Goal: Navigation & Orientation: Understand site structure

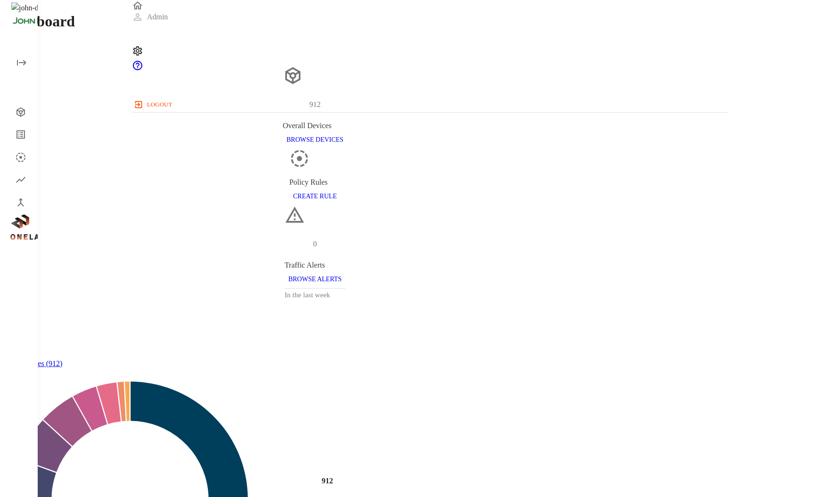
scroll to position [291, 589]
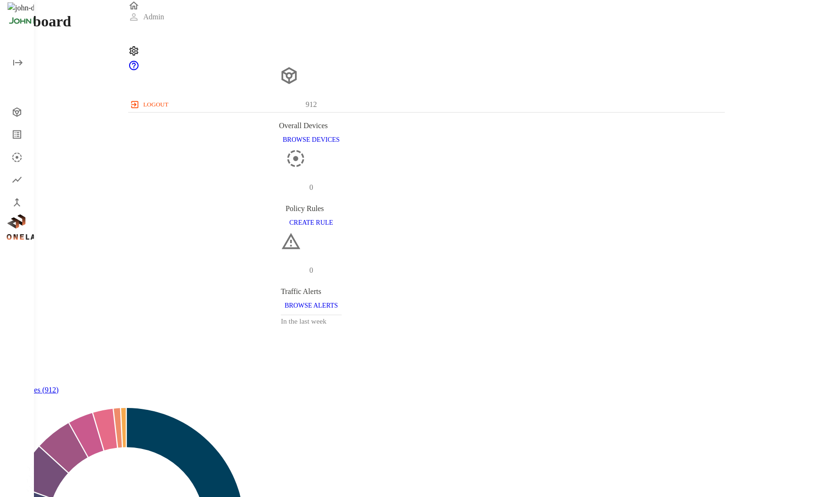
click at [18, 154] on icon "Policy" at bounding box center [16, 157] width 11 height 11
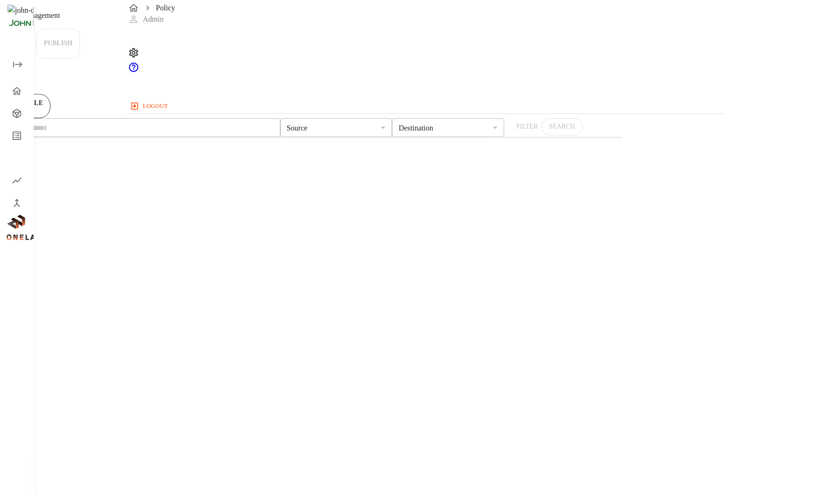
scroll to position [215, 594]
click at [21, 127] on div "Device logs" at bounding box center [19, 134] width 30 height 19
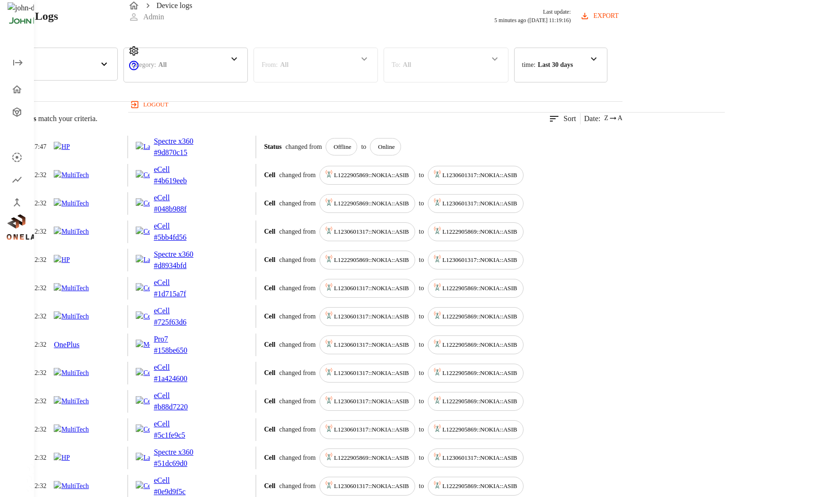
click at [742, 24] on div "Device logs Admin logout" at bounding box center [426, 56] width 785 height 112
click at [16, 89] on icon "Dashboard" at bounding box center [16, 89] width 9 height 8
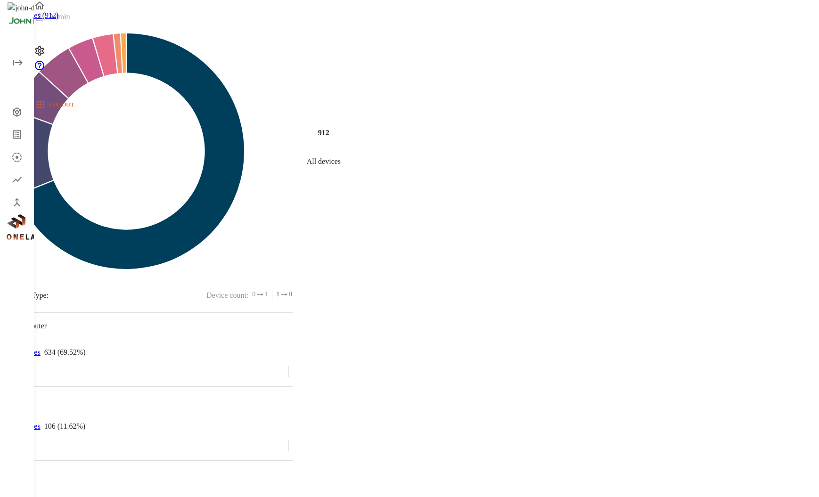
scroll to position [403, 0]
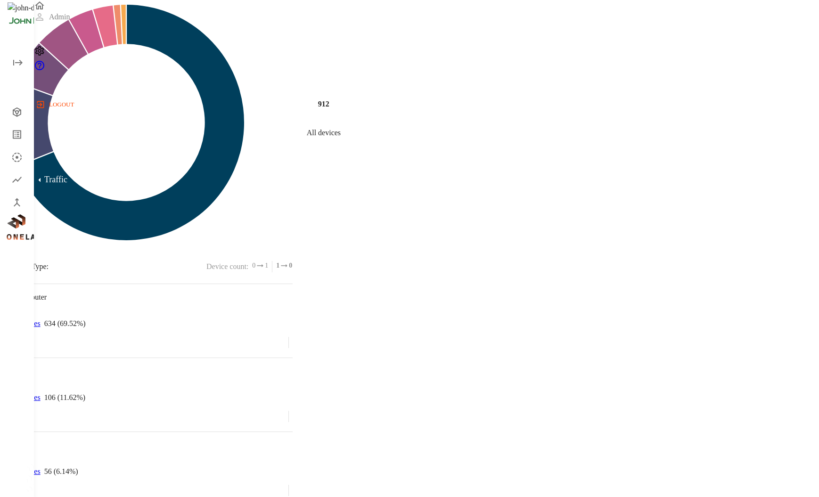
click at [21, 181] on icon "Traffic" at bounding box center [16, 180] width 11 height 12
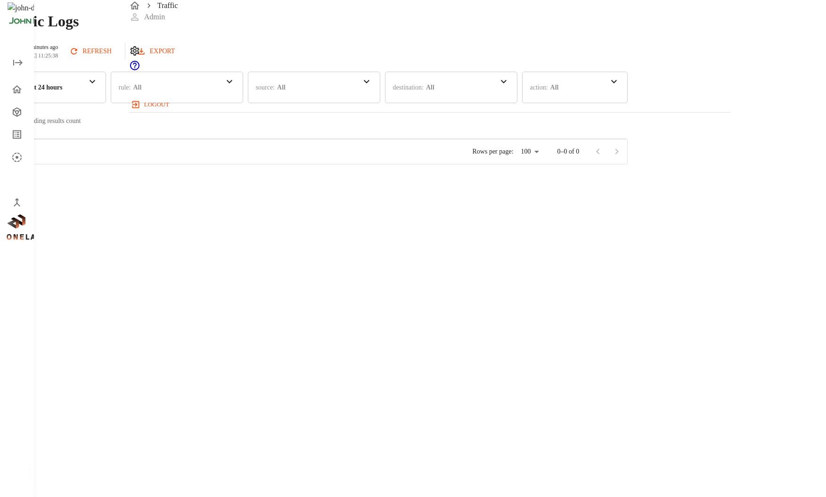
scroll to position [291, 594]
click at [20, 152] on icon "Policy" at bounding box center [16, 157] width 11 height 11
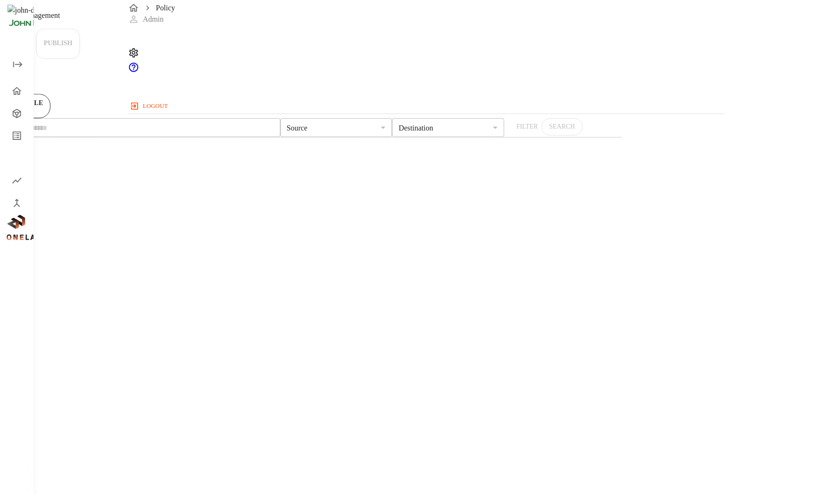
scroll to position [215, 594]
click at [16, 130] on icon "Device logs" at bounding box center [16, 135] width 11 height 12
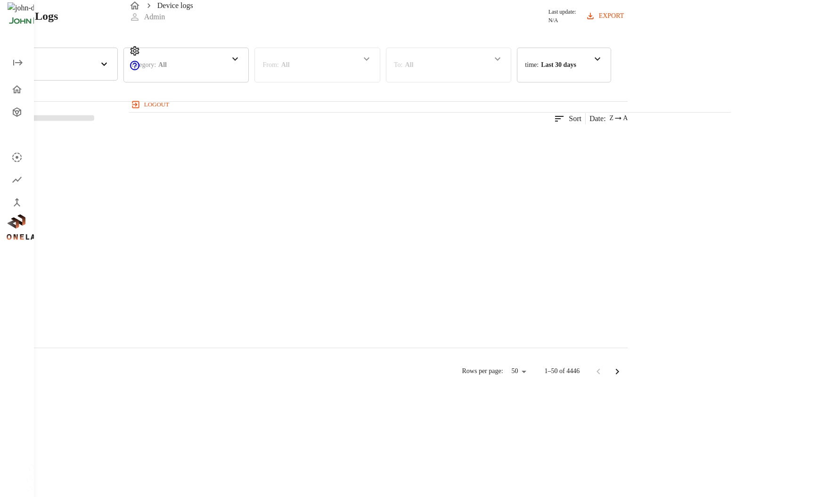
click at [15, 109] on icon "Devices" at bounding box center [17, 111] width 8 height 9
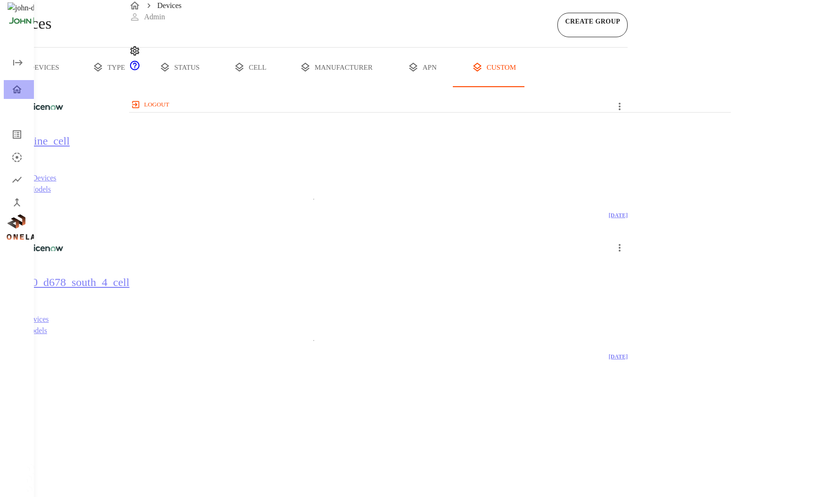
click at [21, 86] on icon "Dashboard" at bounding box center [16, 89] width 11 height 11
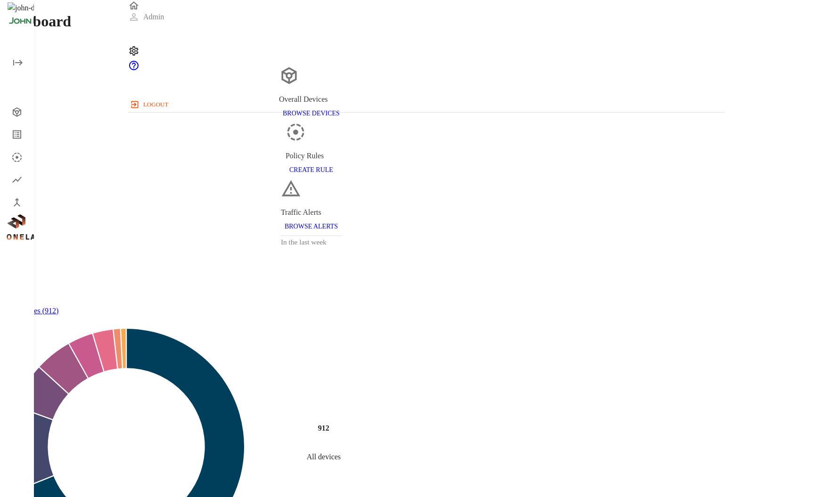
click at [19, 68] on icon "open drawer" at bounding box center [17, 62] width 11 height 11
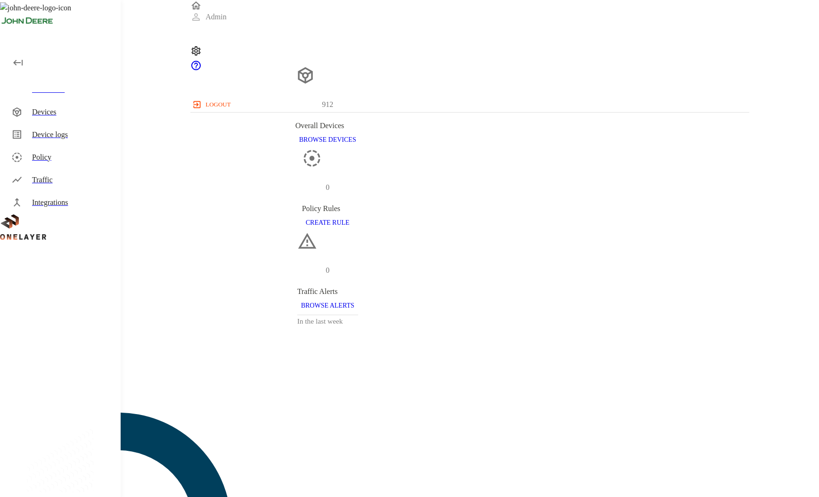
scroll to position [8, 8]
click at [17, 61] on icon "button" at bounding box center [17, 62] width 11 height 11
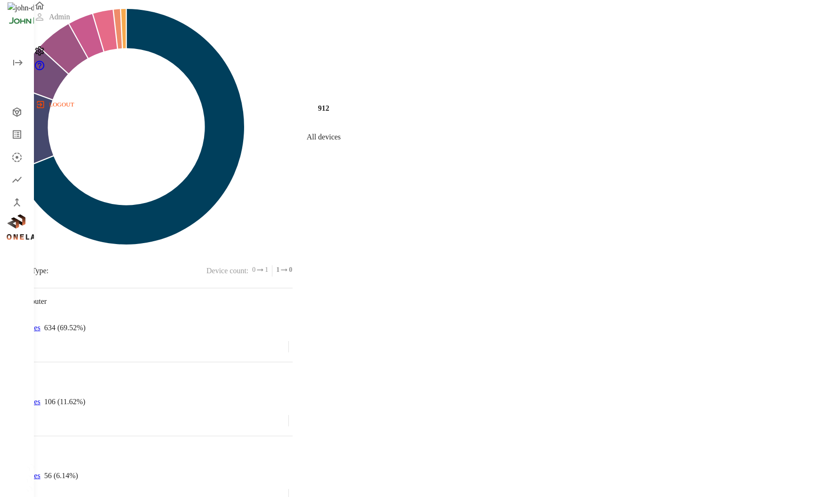
scroll to position [403, 0]
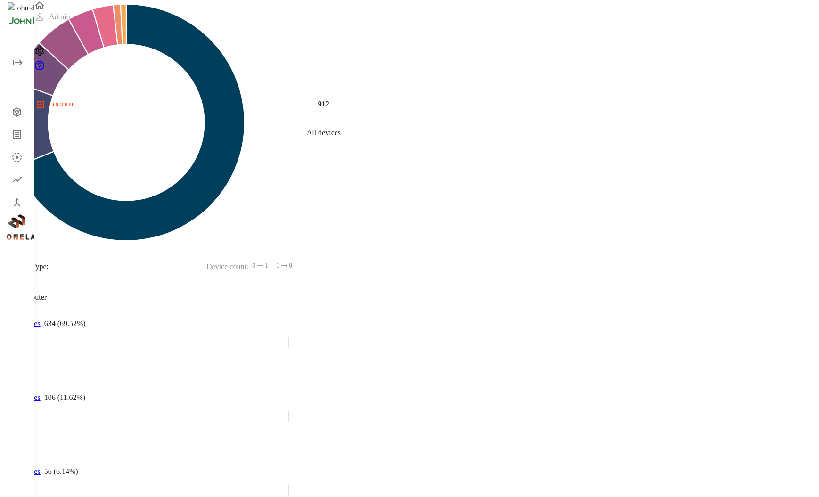
click at [766, 96] on div "Dashboard 912 Overall Devices BROWSE DEVICES 0 Policy Rules CREATE RULE 0 Traff…" at bounding box center [409, 280] width 819 height 1346
